Goal: Information Seeking & Learning: Learn about a topic

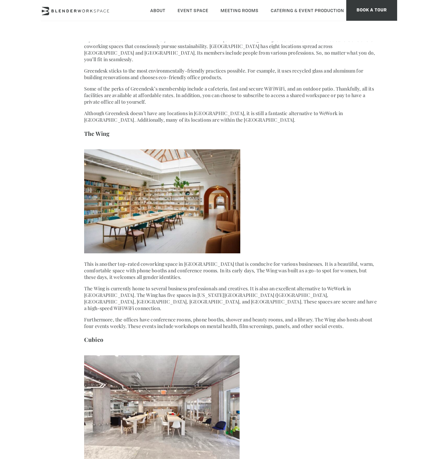
scroll to position [1112, 0]
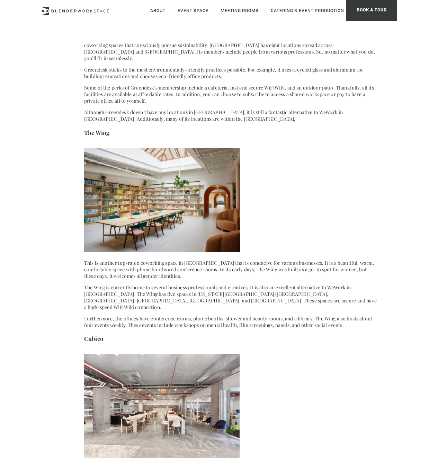
click at [97, 129] on strong "The Wing" at bounding box center [96, 133] width 25 height 8
drag, startPoint x: 112, startPoint y: 120, endPoint x: 80, endPoint y: 121, distance: 32.5
copy strong "The Wing"
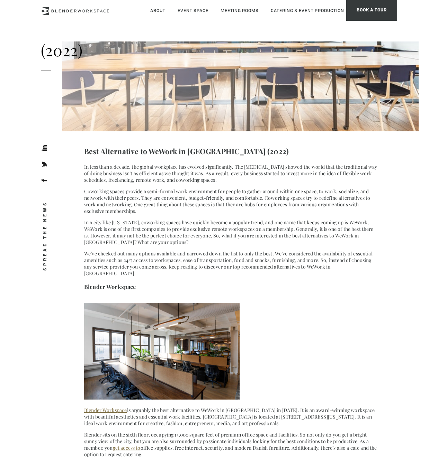
scroll to position [227, 0]
